Goal: Check status

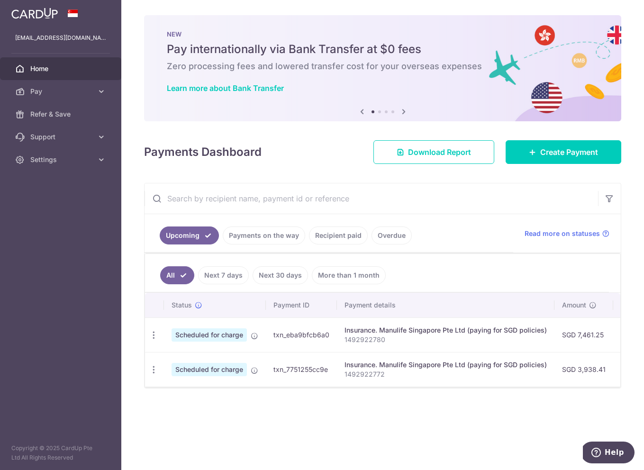
click at [58, 73] on span "Home" at bounding box center [61, 68] width 63 height 9
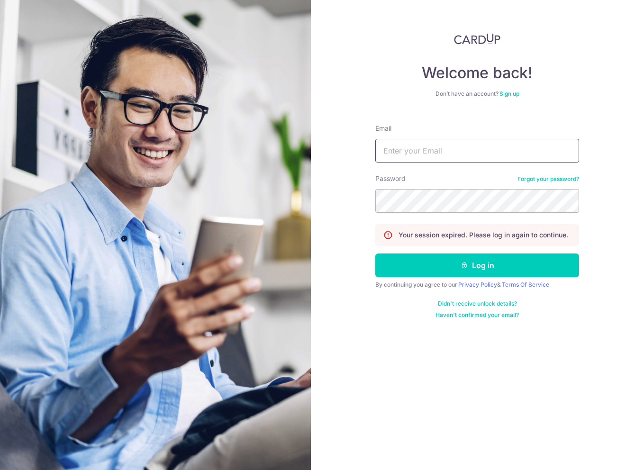
type input "[EMAIL_ADDRESS][DOMAIN_NAME]"
click at [477, 265] on button "Log in" at bounding box center [477, 265] width 204 height 24
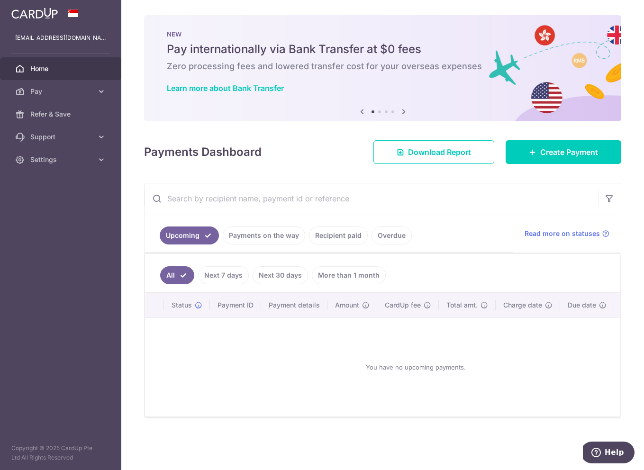
click at [244, 234] on link "Payments on the way" at bounding box center [264, 235] width 82 height 18
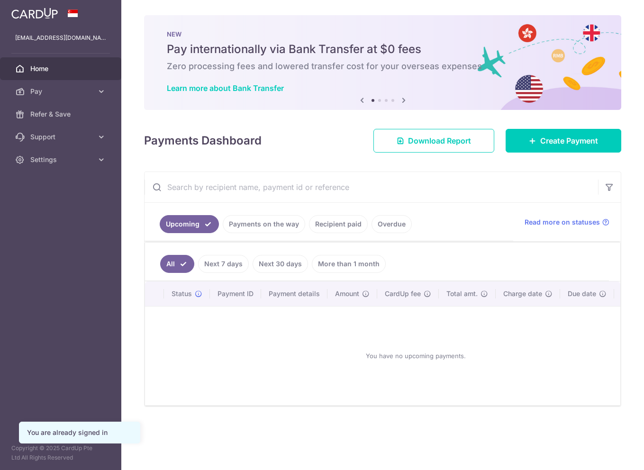
scroll to position [0, 63]
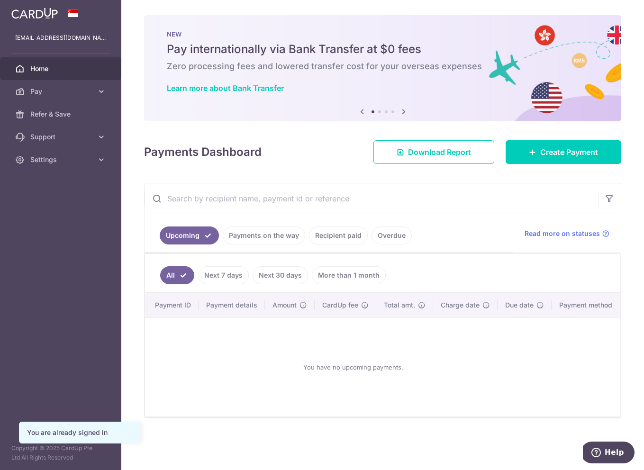
click at [274, 240] on link "Payments on the way" at bounding box center [264, 235] width 82 height 18
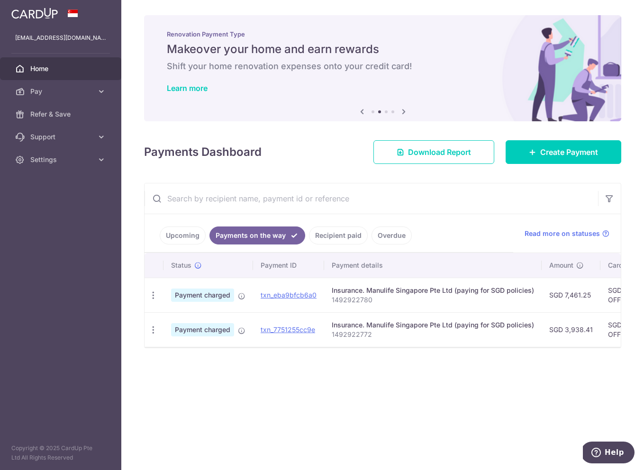
scroll to position [0, 0]
click at [336, 236] on link "Recipient paid" at bounding box center [338, 235] width 59 height 18
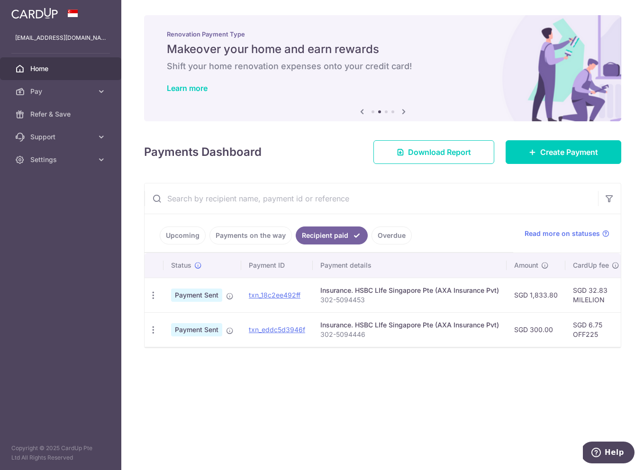
scroll to position [0, 0]
click at [393, 236] on link "Overdue" at bounding box center [391, 235] width 40 height 18
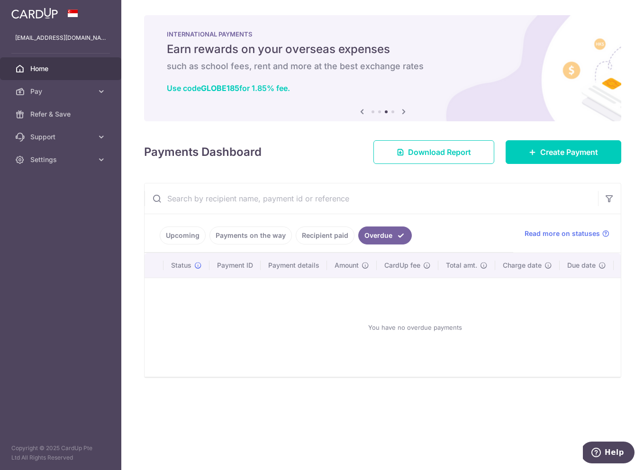
click at [324, 235] on link "Recipient paid" at bounding box center [325, 235] width 59 height 18
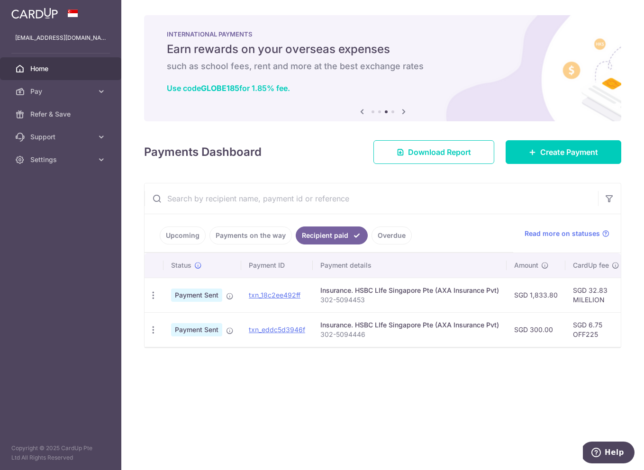
click at [258, 232] on link "Payments on the way" at bounding box center [250, 235] width 82 height 18
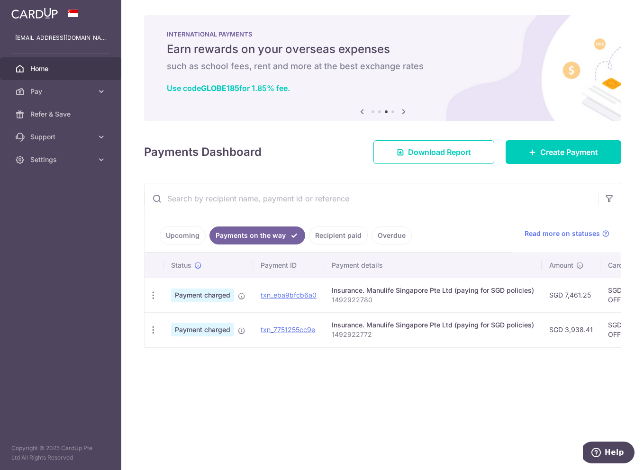
click at [276, 118] on img at bounding box center [382, 68] width 477 height 106
